Goal: Information Seeking & Learning: Find specific page/section

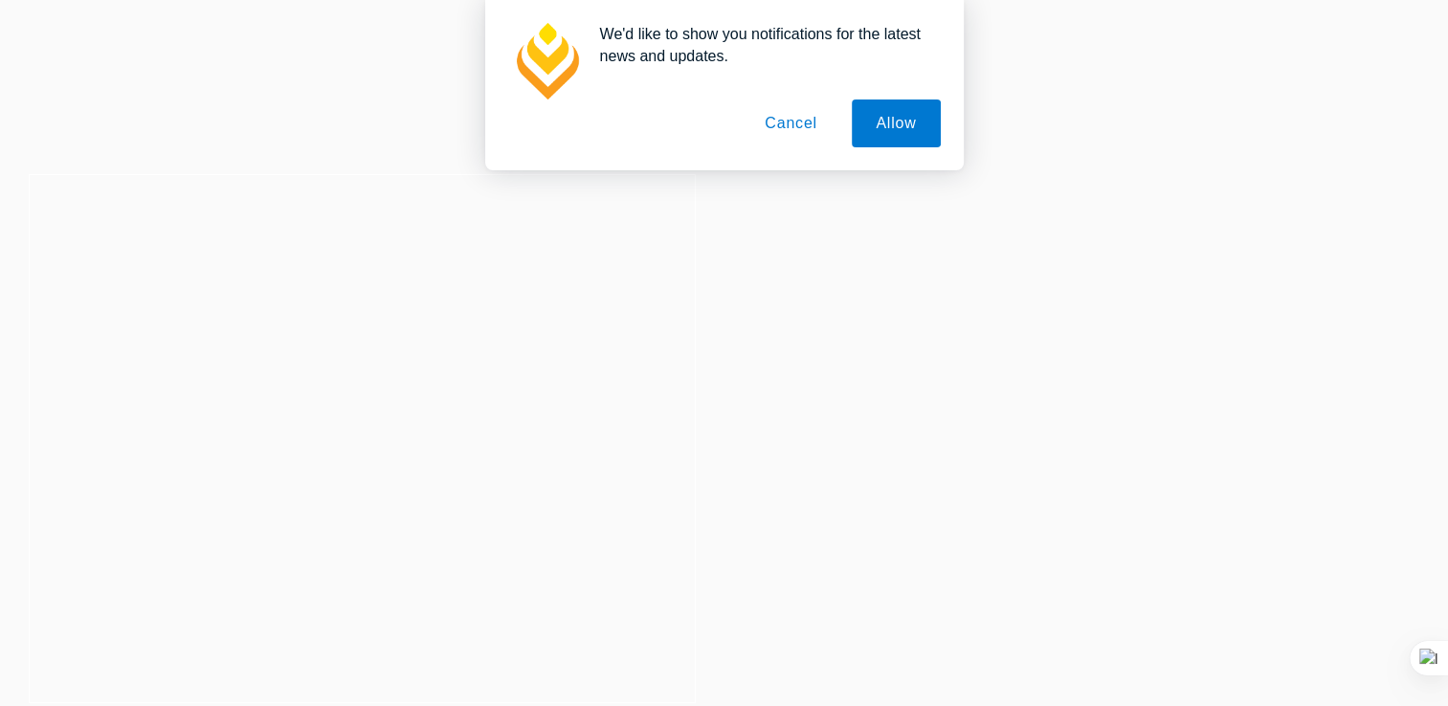
click at [808, 120] on button "Cancel" at bounding box center [791, 124] width 101 height 48
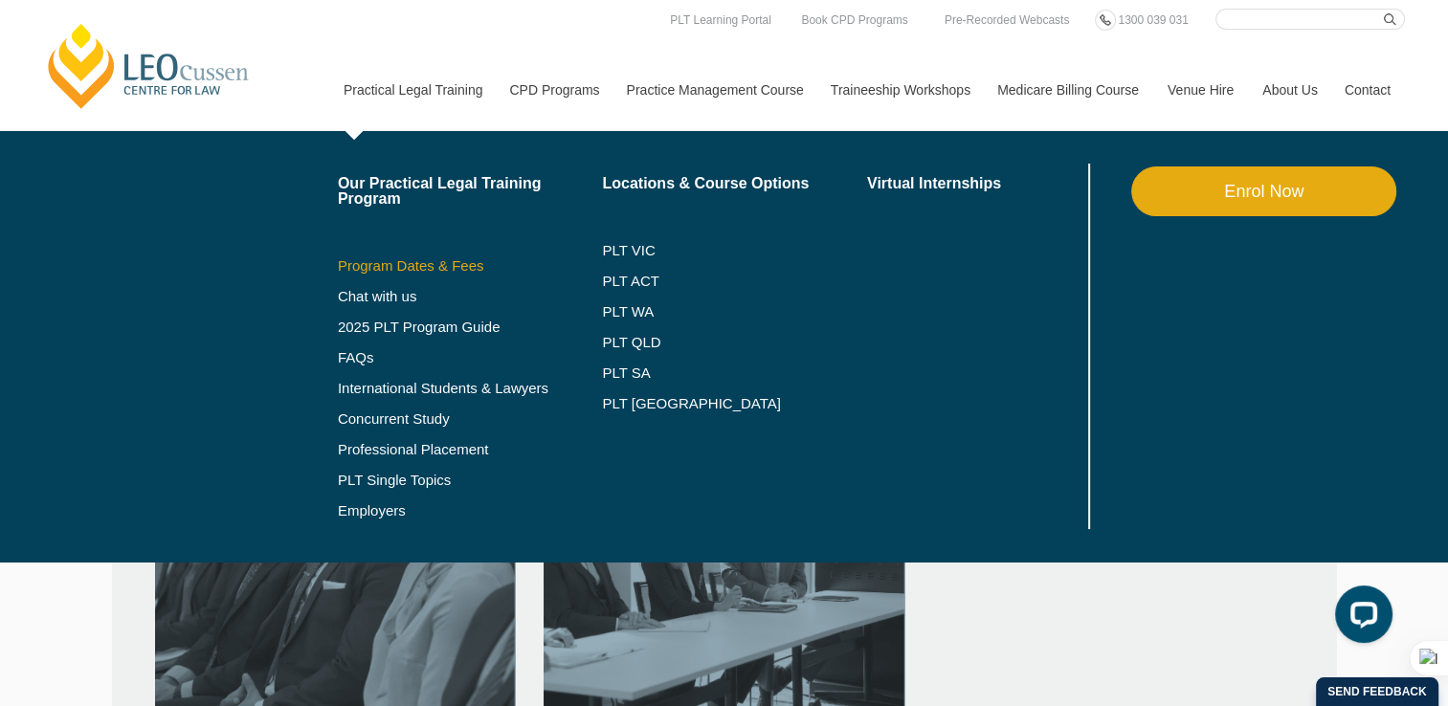
click at [383, 266] on link "Program Dates & Fees" at bounding box center [470, 265] width 265 height 15
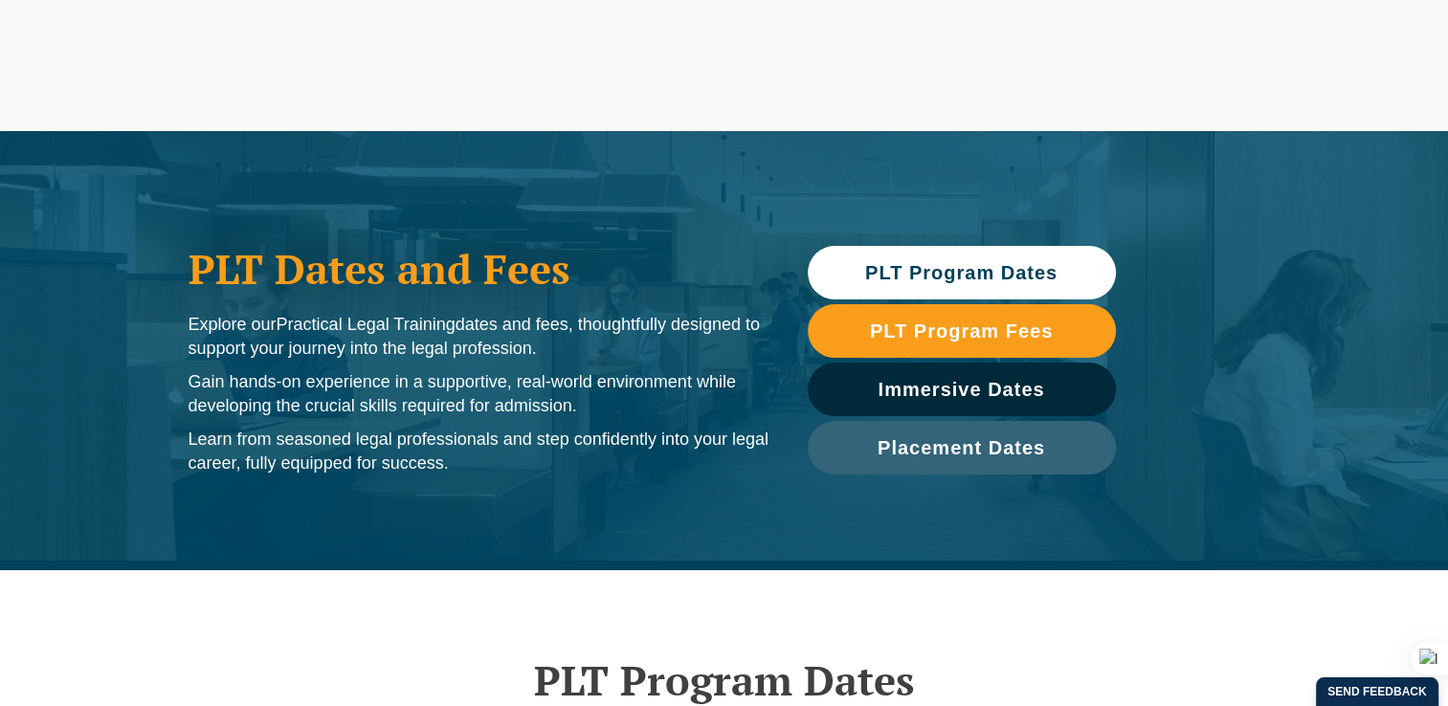
click at [945, 279] on span "PLT Program Dates" at bounding box center [961, 272] width 192 height 19
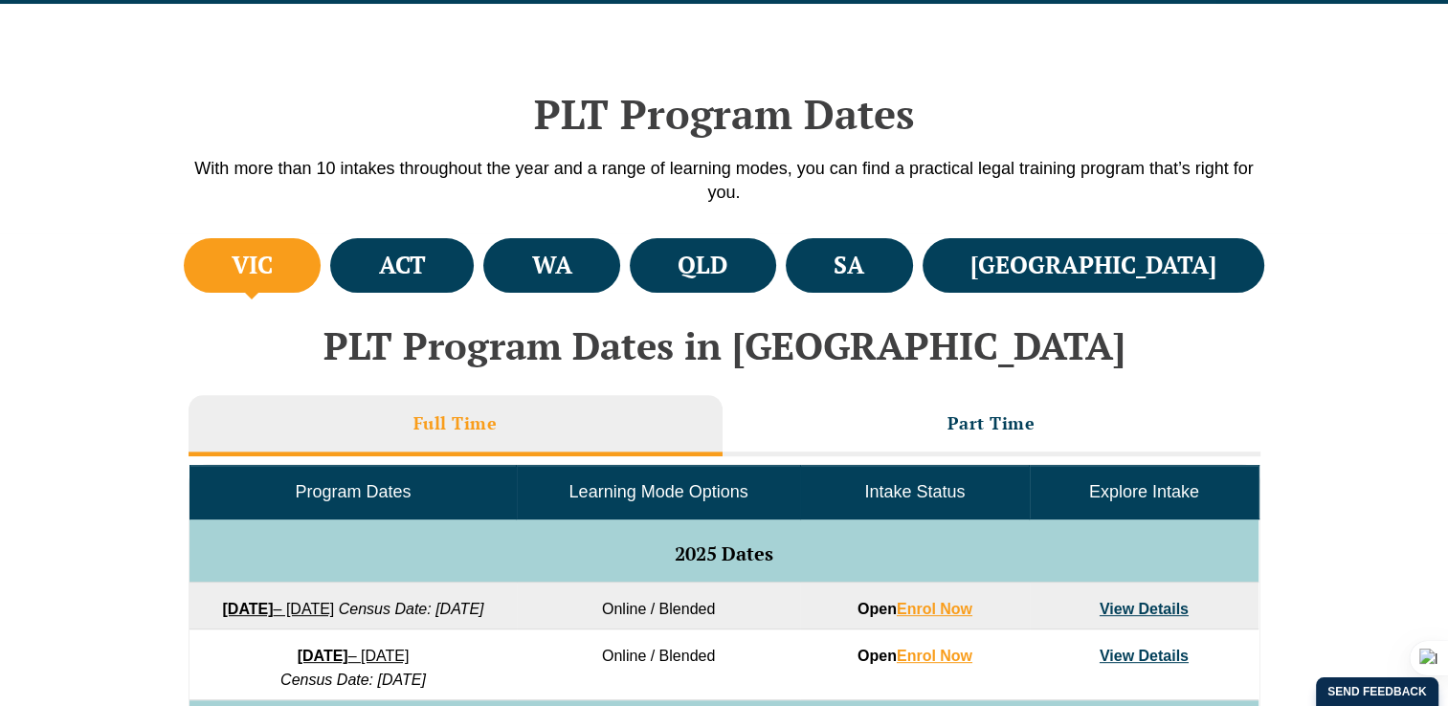
scroll to position [571, 0]
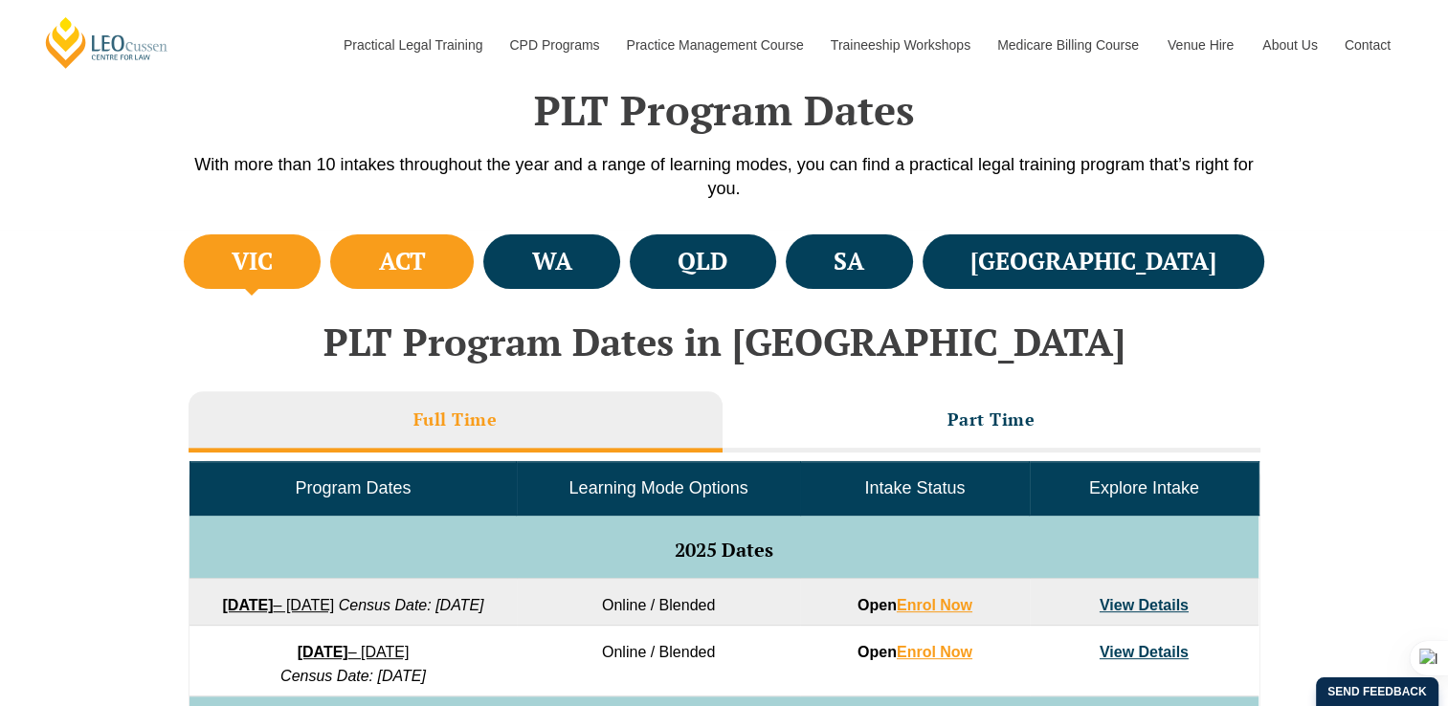
click at [426, 264] on h4 "ACT" at bounding box center [402, 262] width 47 height 32
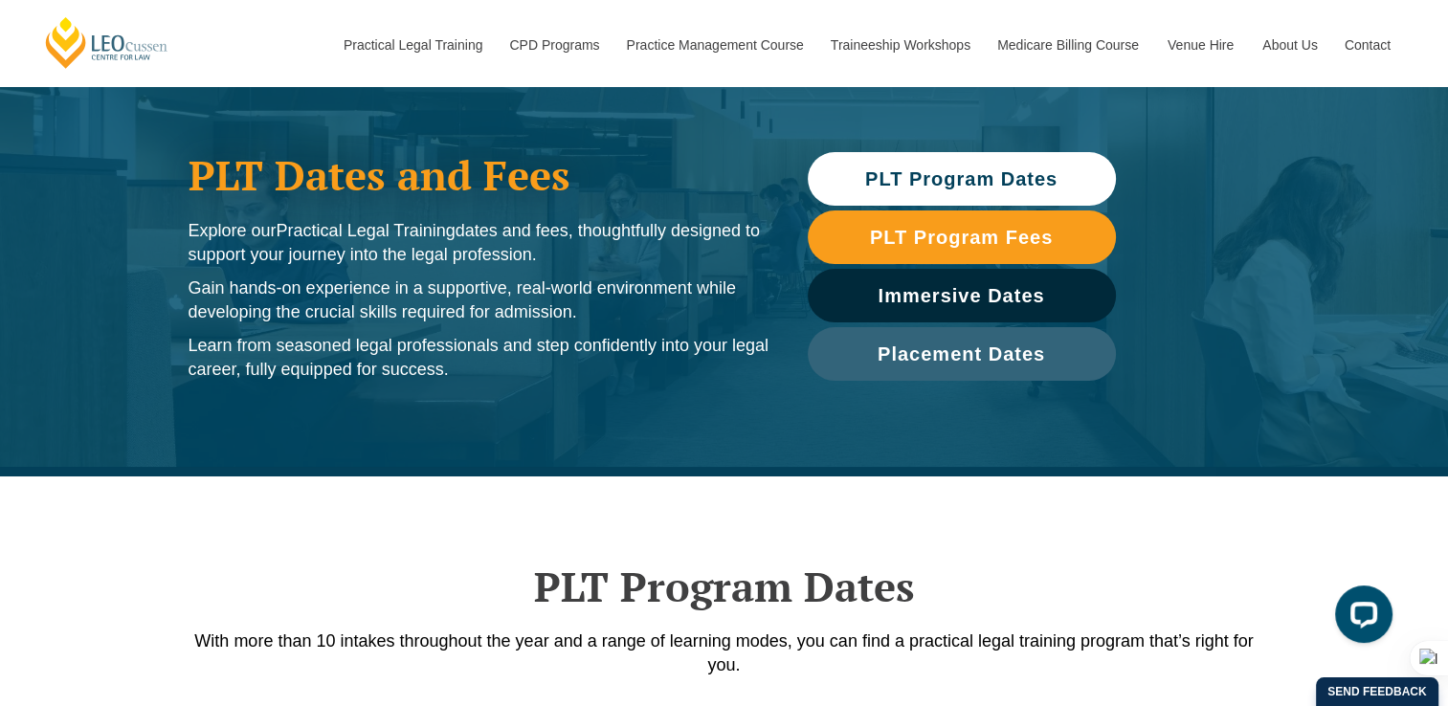
scroll to position [92, 0]
